Goal: Task Accomplishment & Management: Complete application form

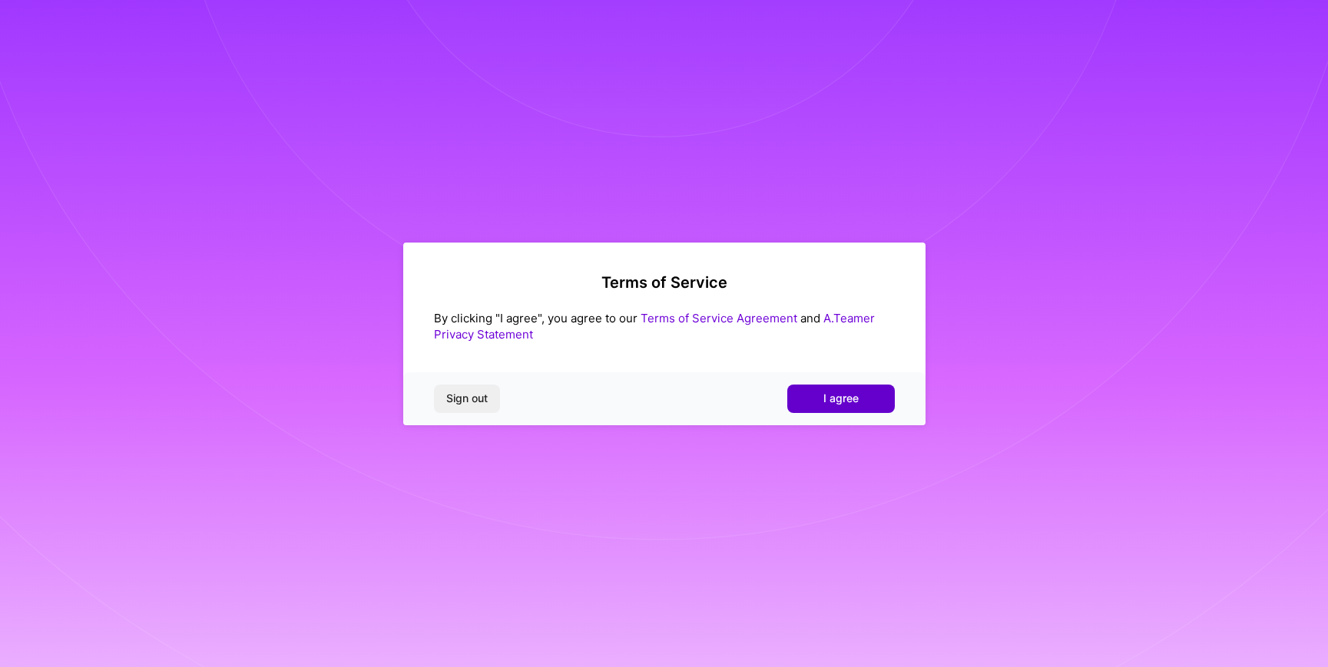
click at [836, 391] on span "I agree" at bounding box center [840, 398] width 35 height 15
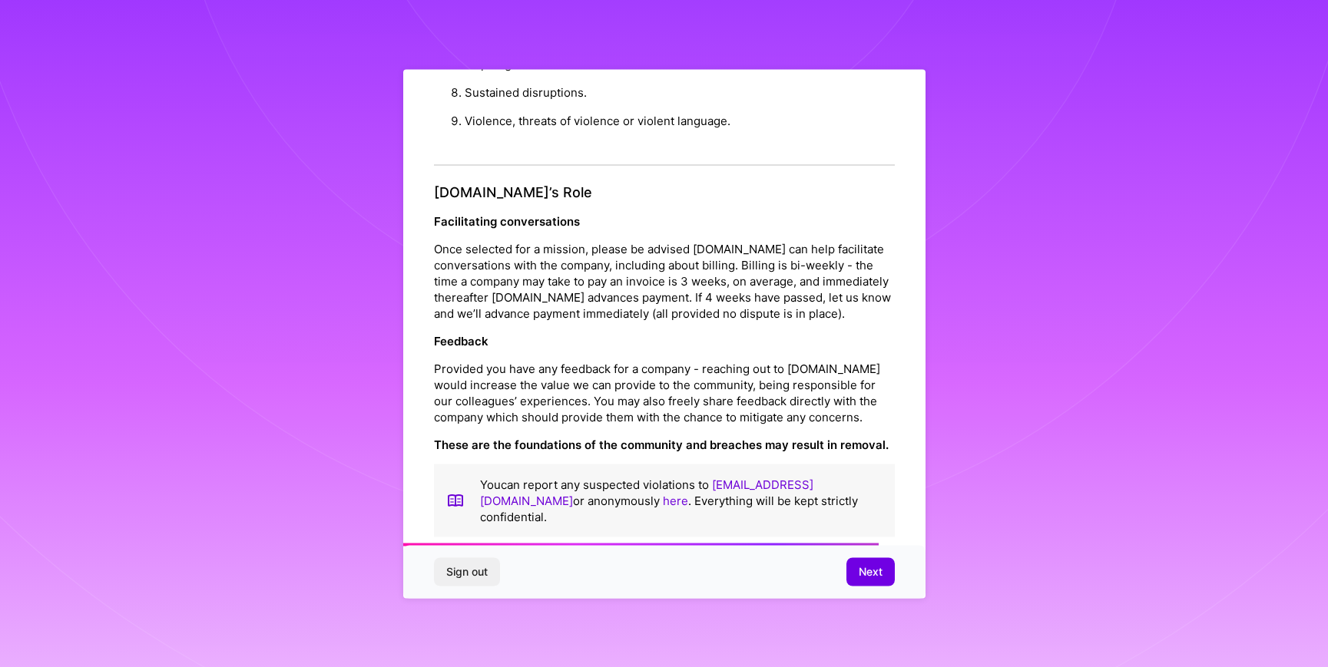
scroll to position [1648, 0]
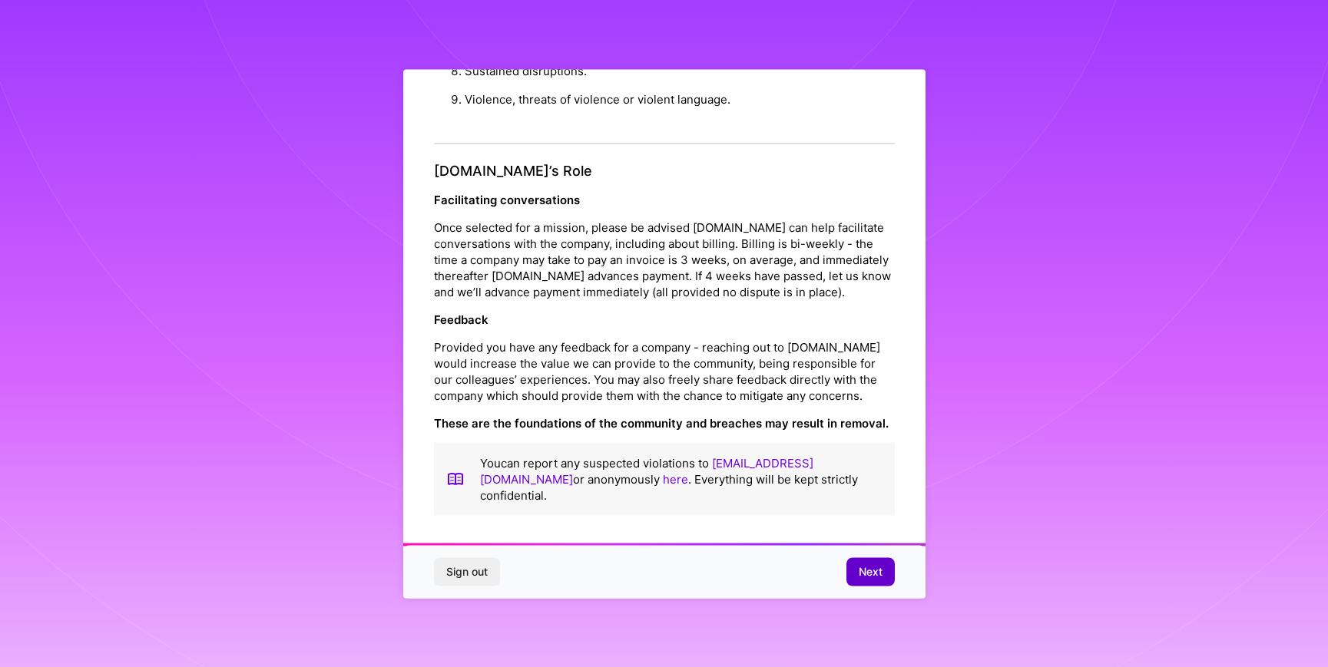
click at [861, 577] on span "Next" at bounding box center [870, 571] width 24 height 15
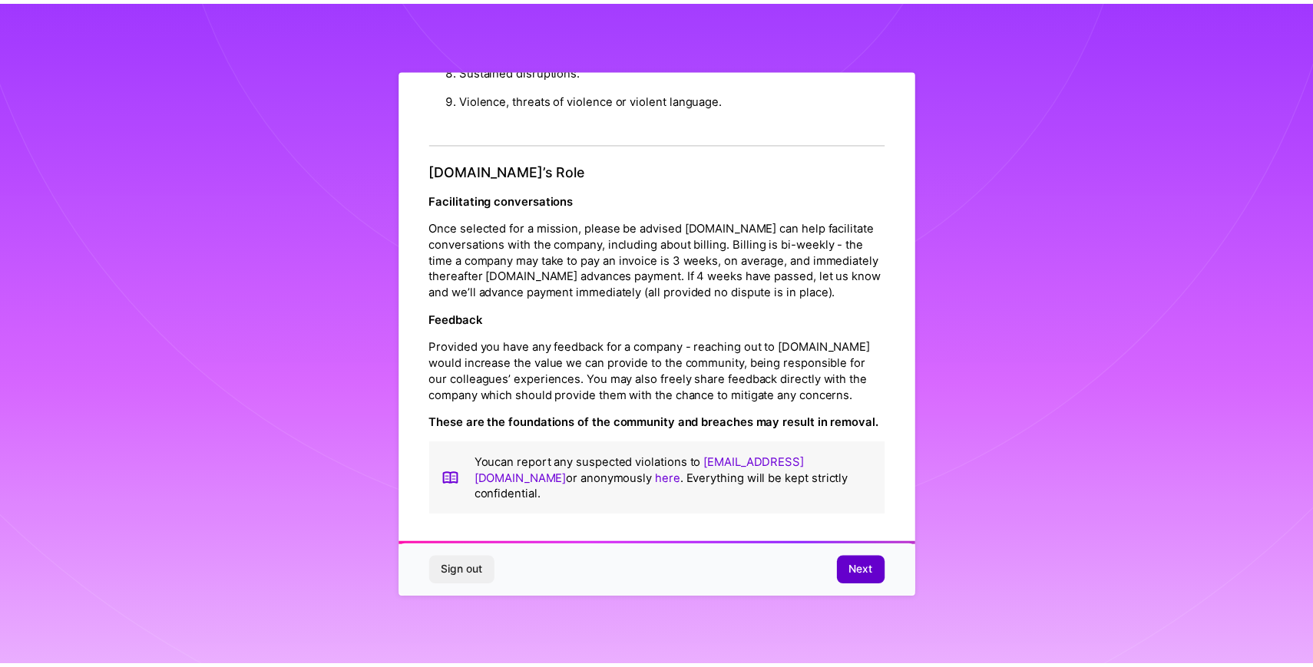
scroll to position [0, 0]
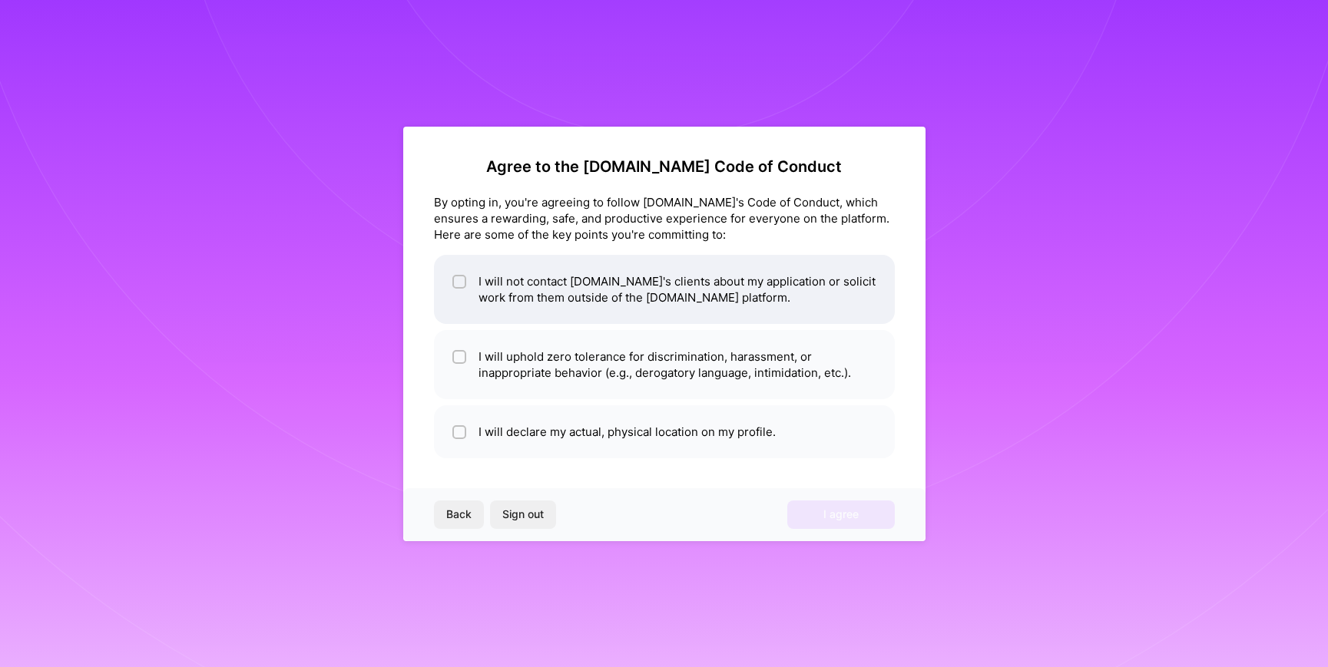
click at [455, 276] on div at bounding box center [459, 282] width 14 height 14
checkbox input "true"
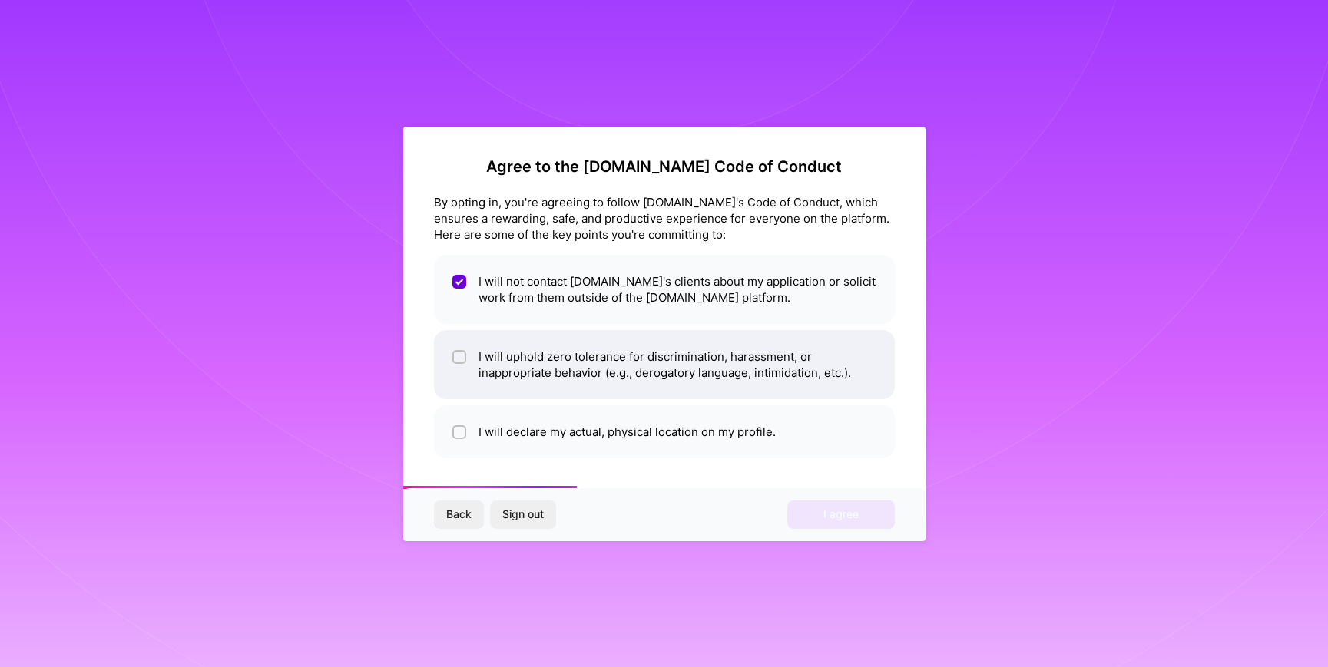
click at [459, 352] on input "checkbox" at bounding box center [460, 357] width 11 height 11
checkbox input "true"
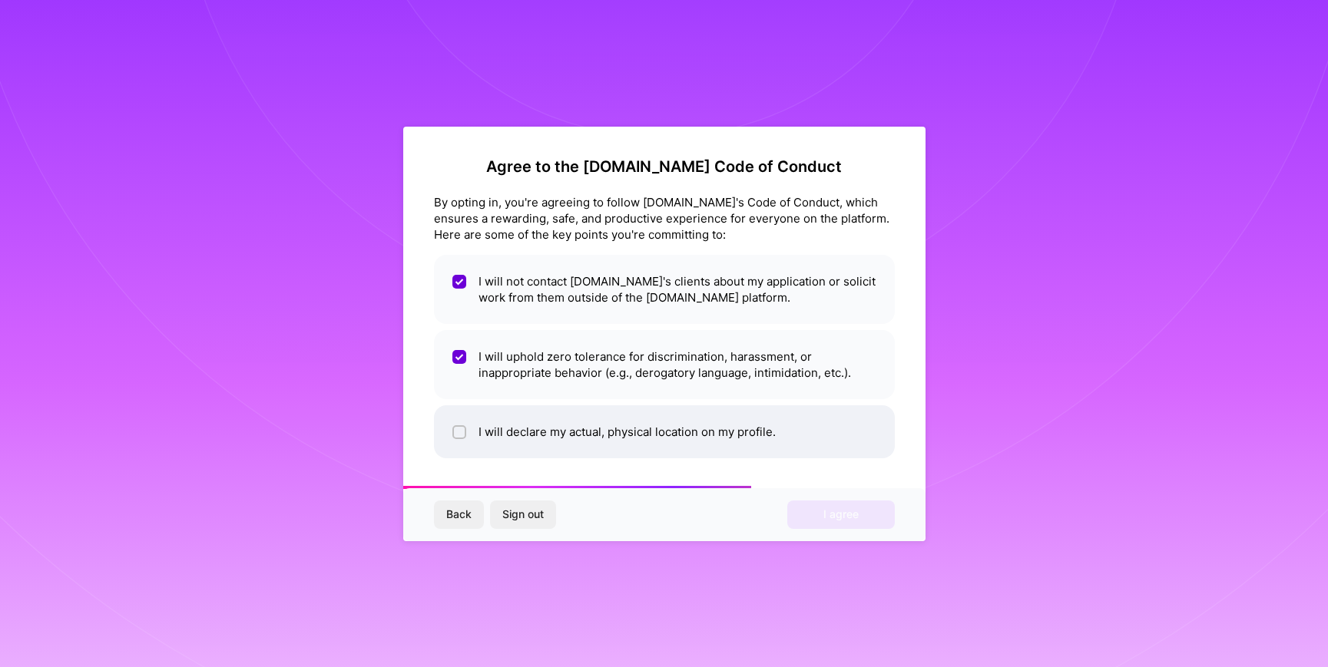
click at [461, 438] on div at bounding box center [459, 432] width 14 height 14
checkbox input "true"
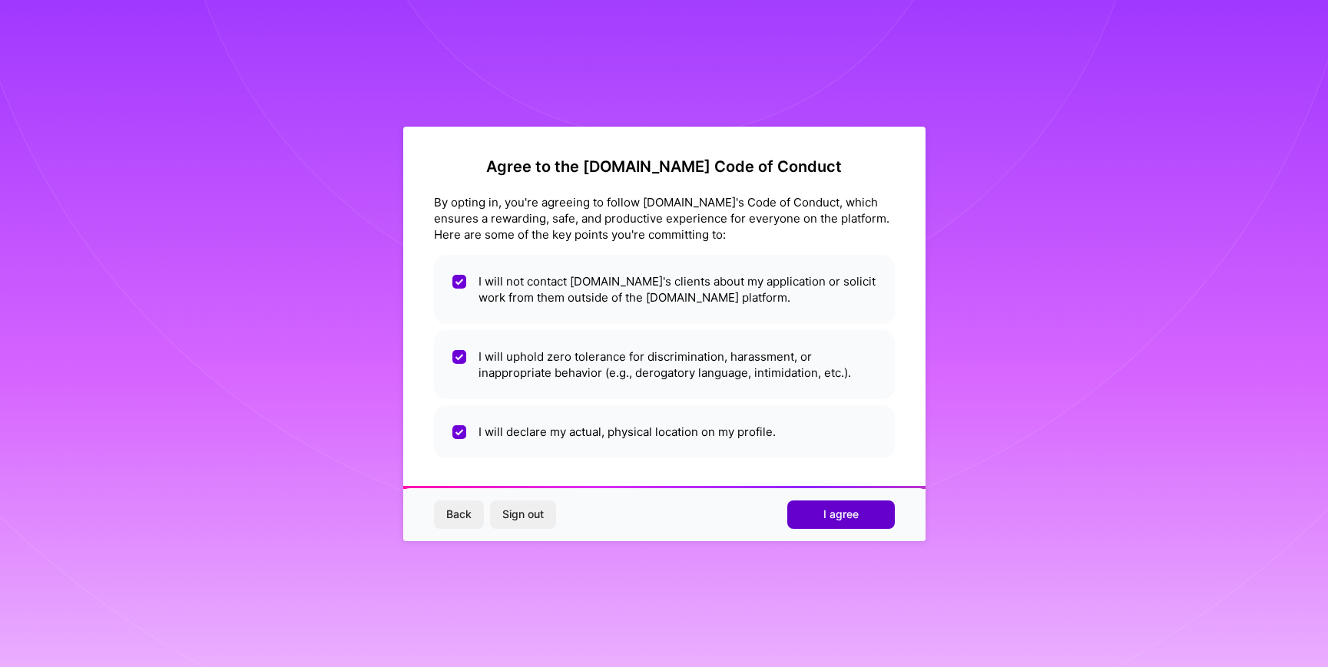
click at [849, 517] on span "I agree" at bounding box center [840, 514] width 35 height 15
